Goal: Information Seeking & Learning: Learn about a topic

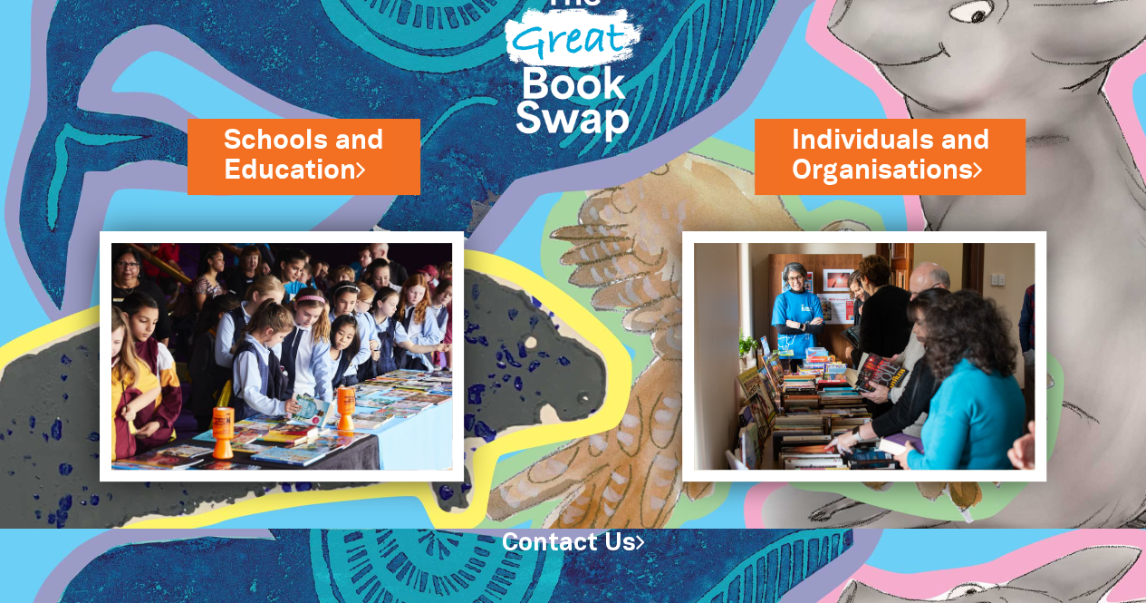
scroll to position [72, 0]
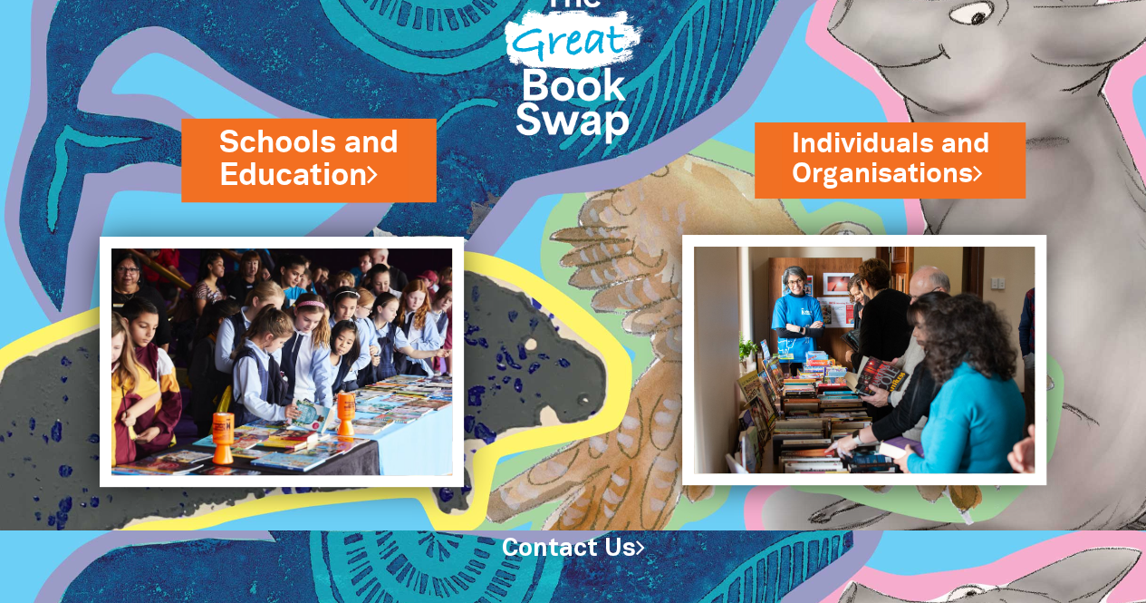
click at [327, 151] on link "Schools and Education" at bounding box center [308, 159] width 179 height 76
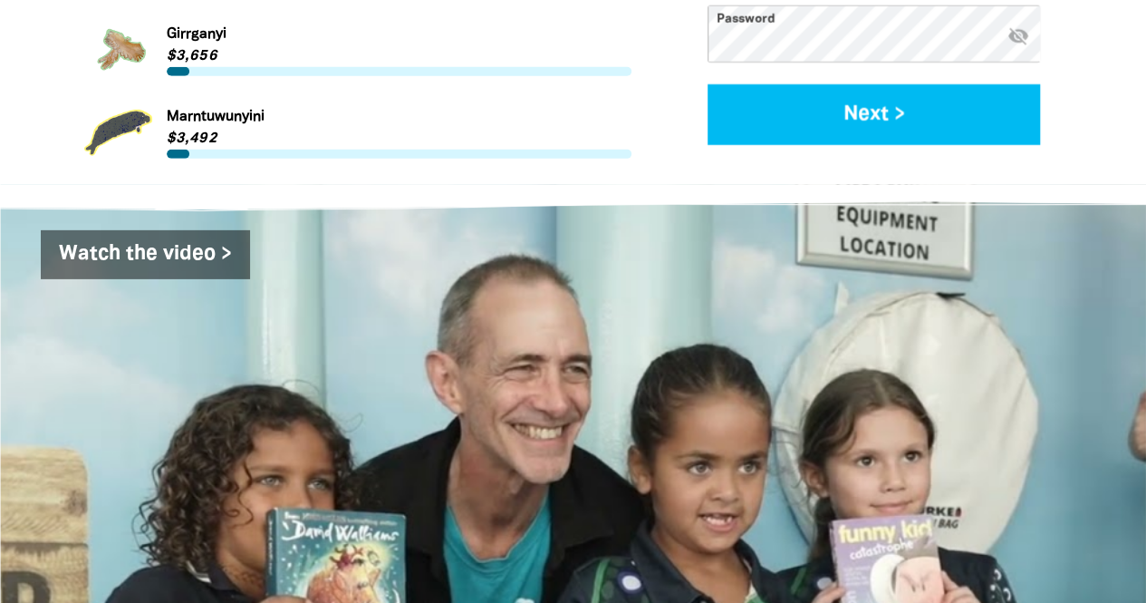
scroll to position [2734, 0]
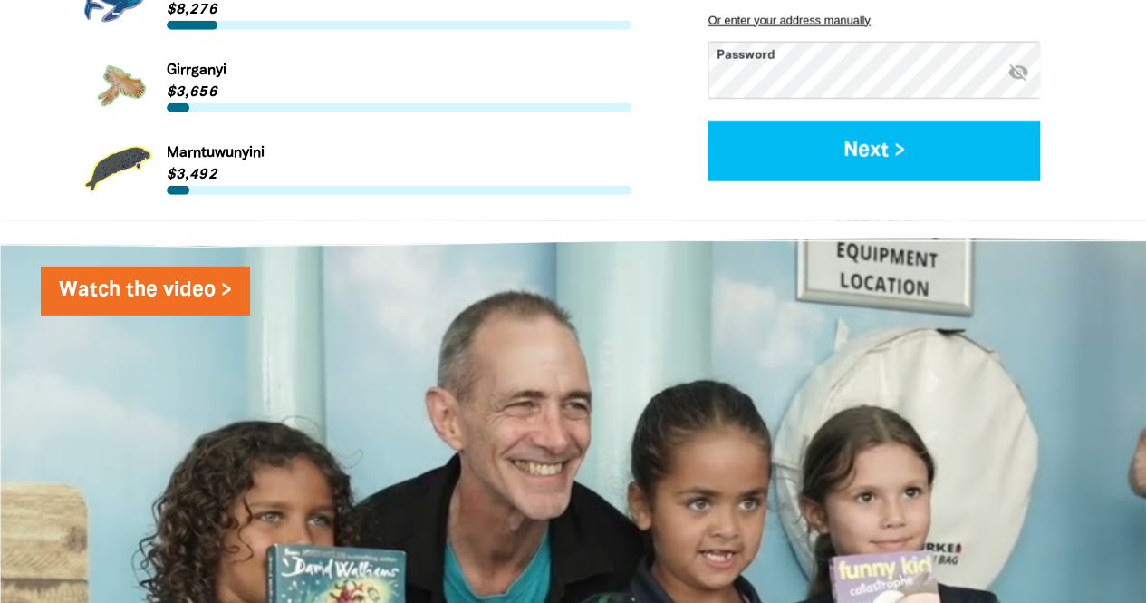
click at [154, 266] on link "Watch the video >" at bounding box center [145, 290] width 209 height 49
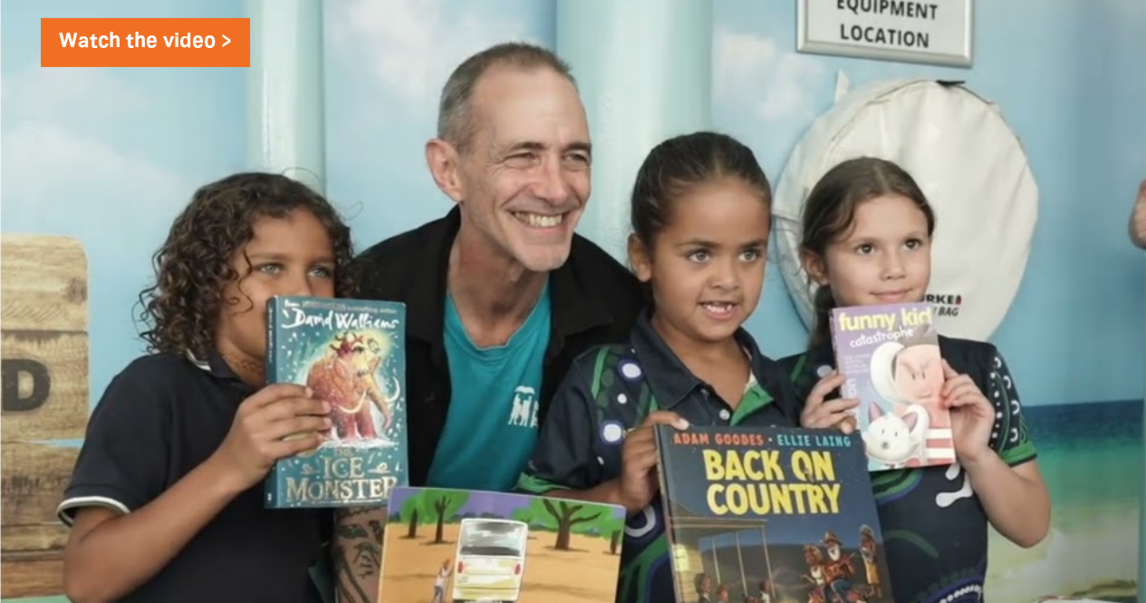
scroll to position [2986, 0]
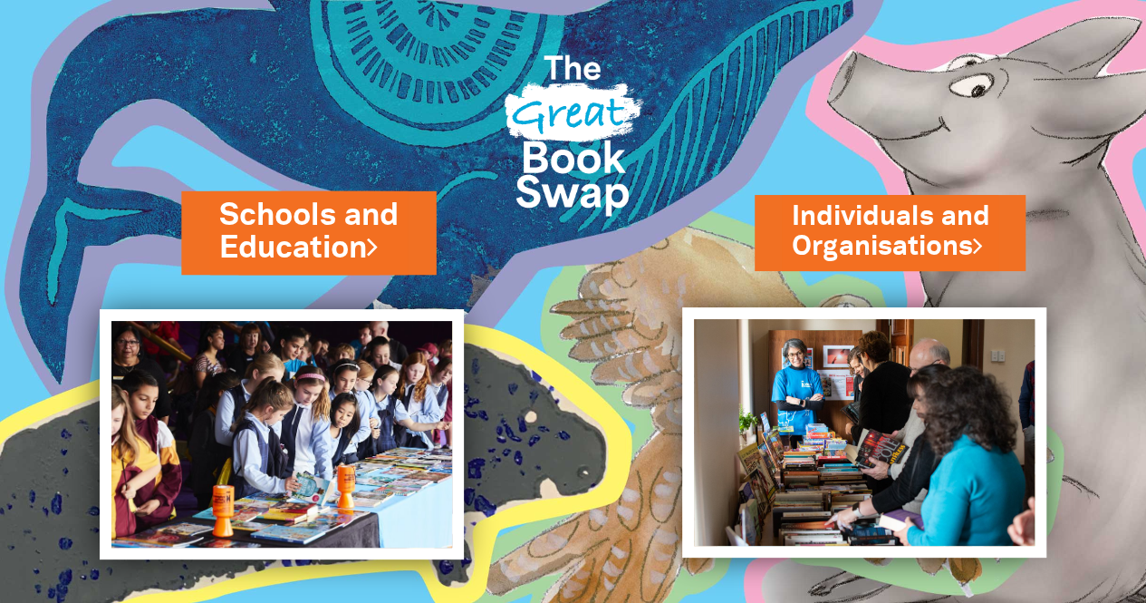
click at [357, 245] on link "Schools and Education" at bounding box center [308, 232] width 179 height 76
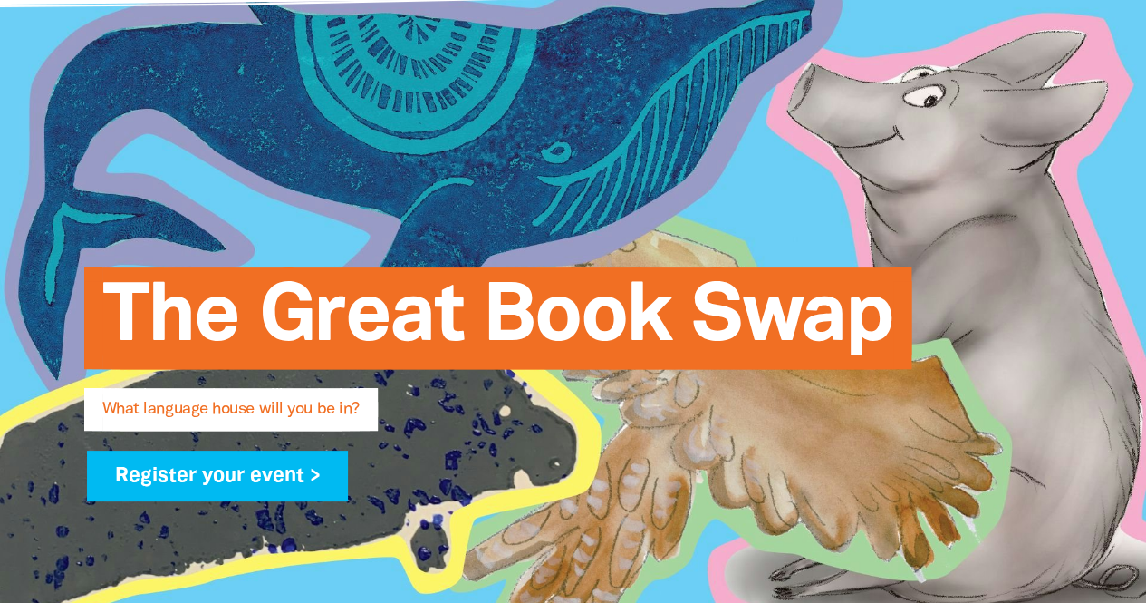
scroll to position [61, 0]
